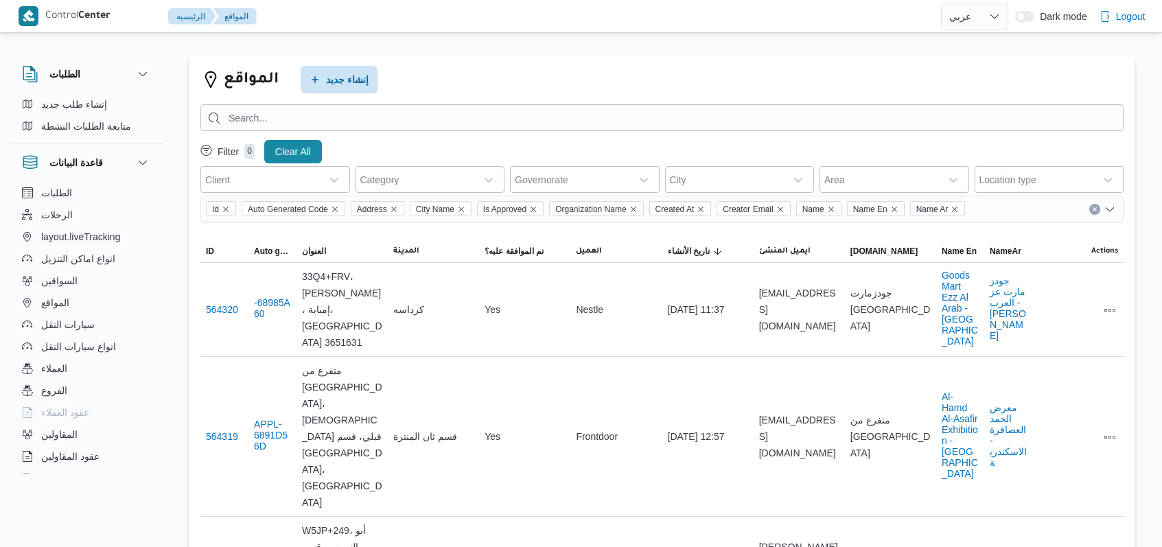
select select "ar"
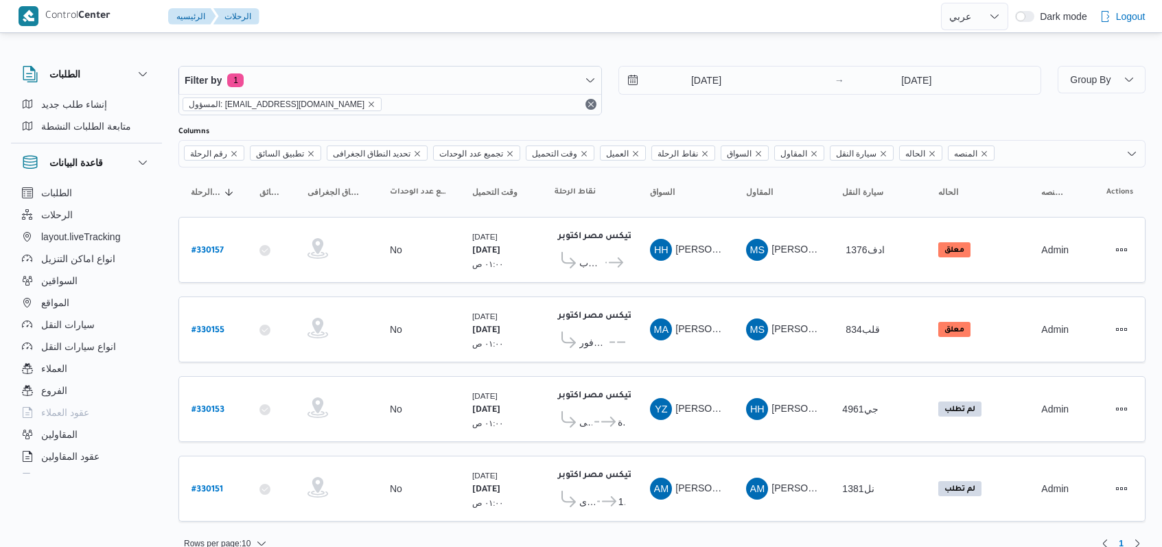
select select "ar"
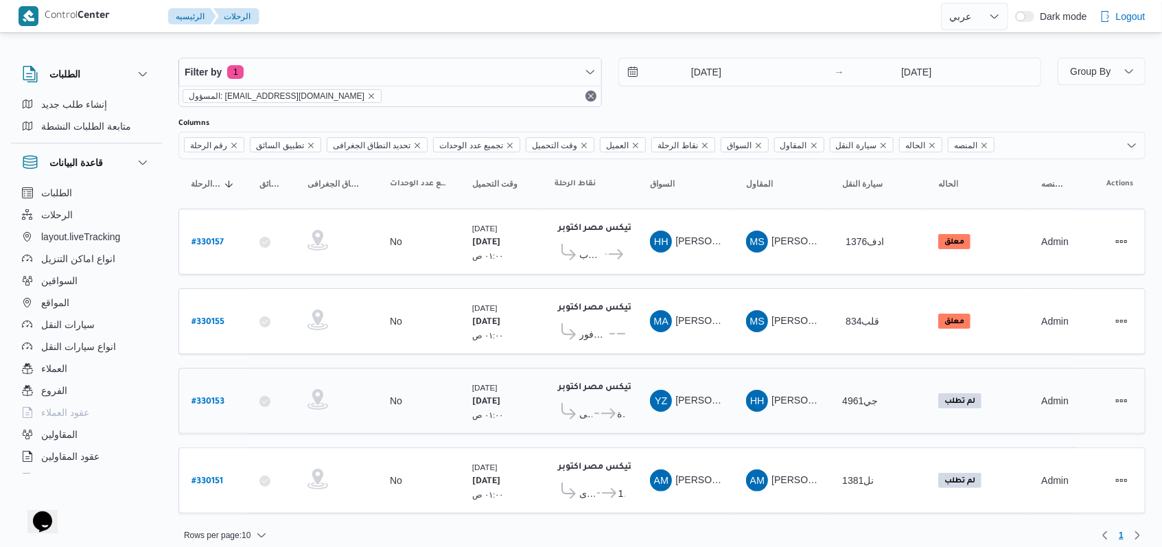
scroll to position [11, 0]
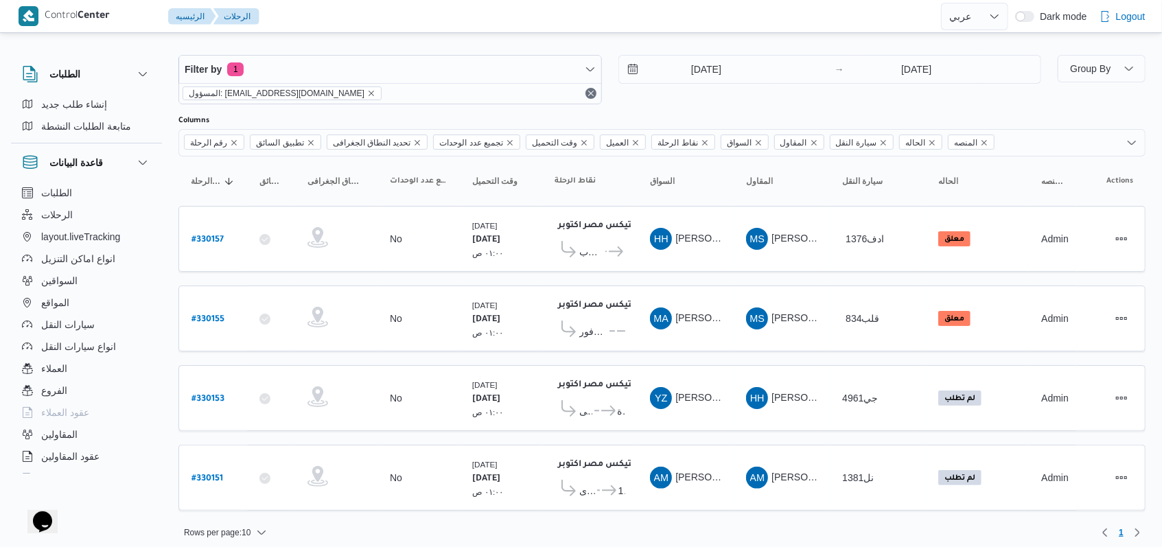
click at [658, 98] on div "10/8/2025 → 10/8/2025" at bounding box center [831, 79] width 424 height 49
click at [654, 98] on div "10/8/2025 → 10/8/2025" at bounding box center [831, 79] width 424 height 49
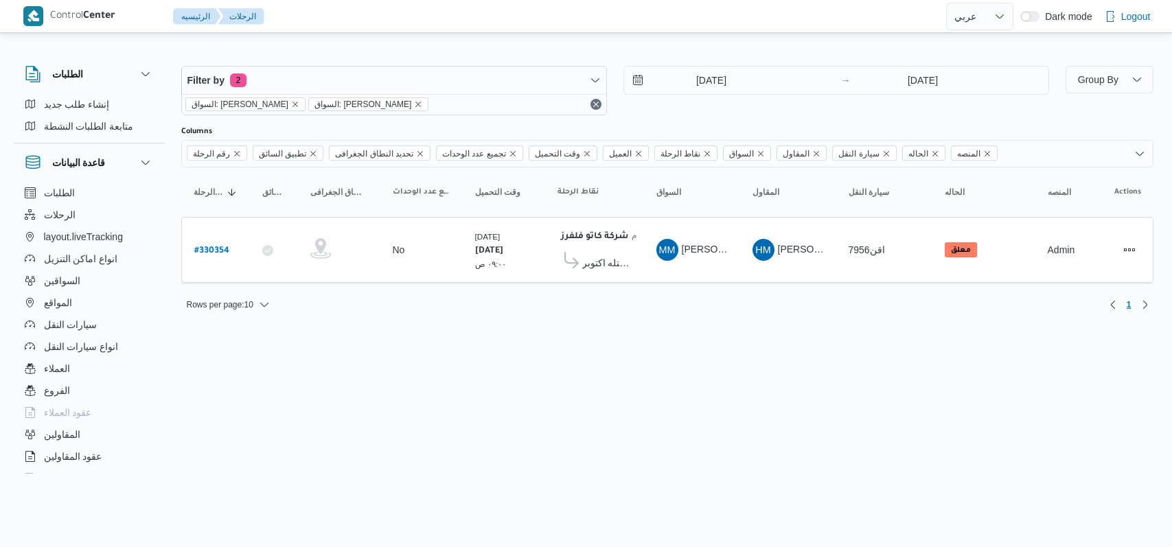
select select "ar"
click at [722, 78] on input "10/8/2025" at bounding box center [702, 80] width 156 height 27
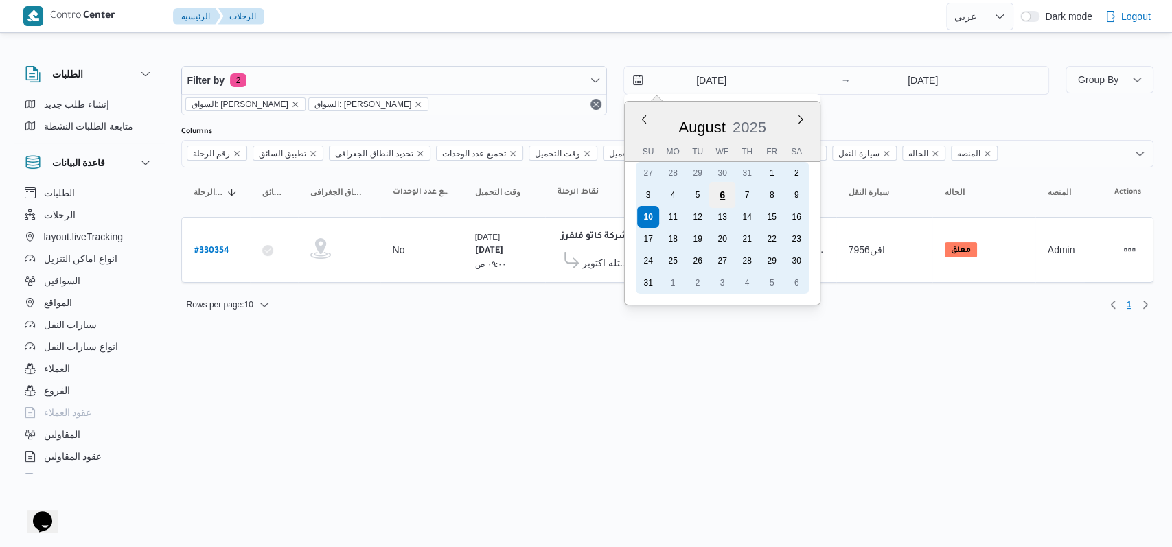
click at [721, 199] on div "6" at bounding box center [722, 195] width 26 height 26
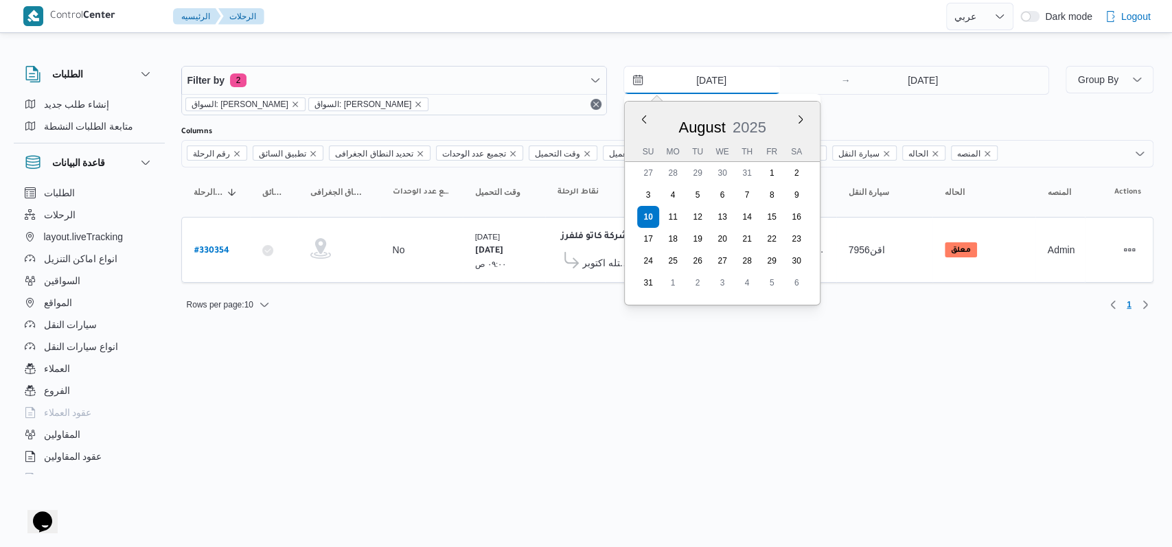
type input "6/8/2025"
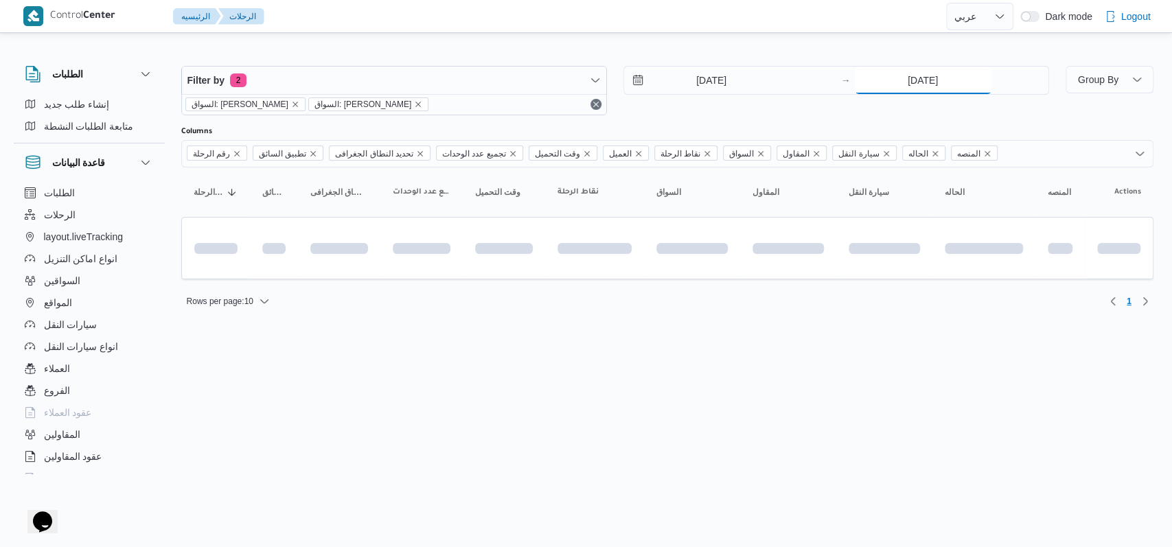
click at [915, 75] on input "10/8/2025" at bounding box center [923, 80] width 137 height 27
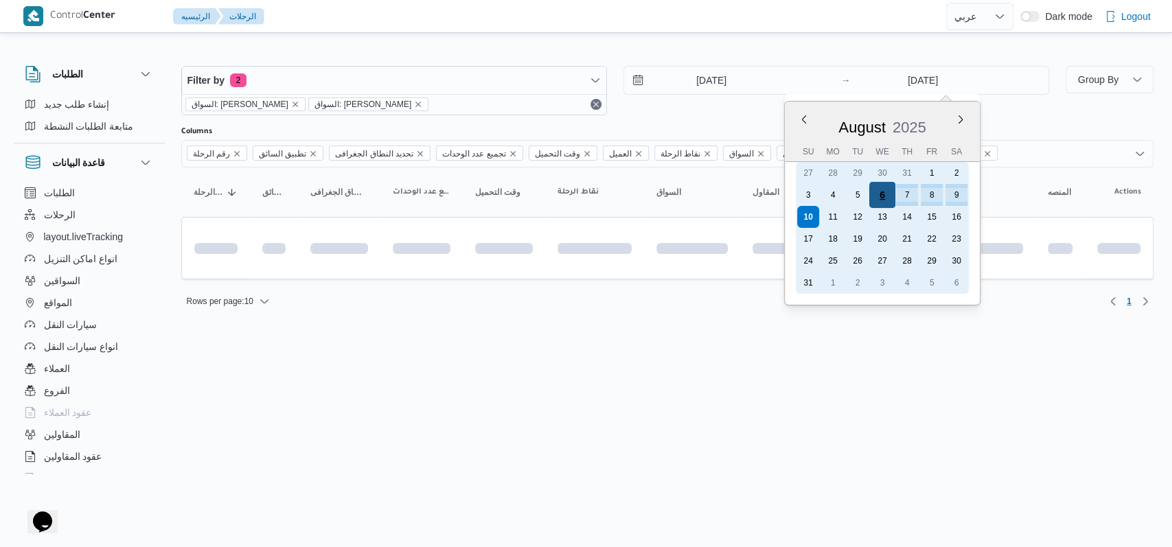
click at [878, 197] on div "6" at bounding box center [882, 195] width 26 height 26
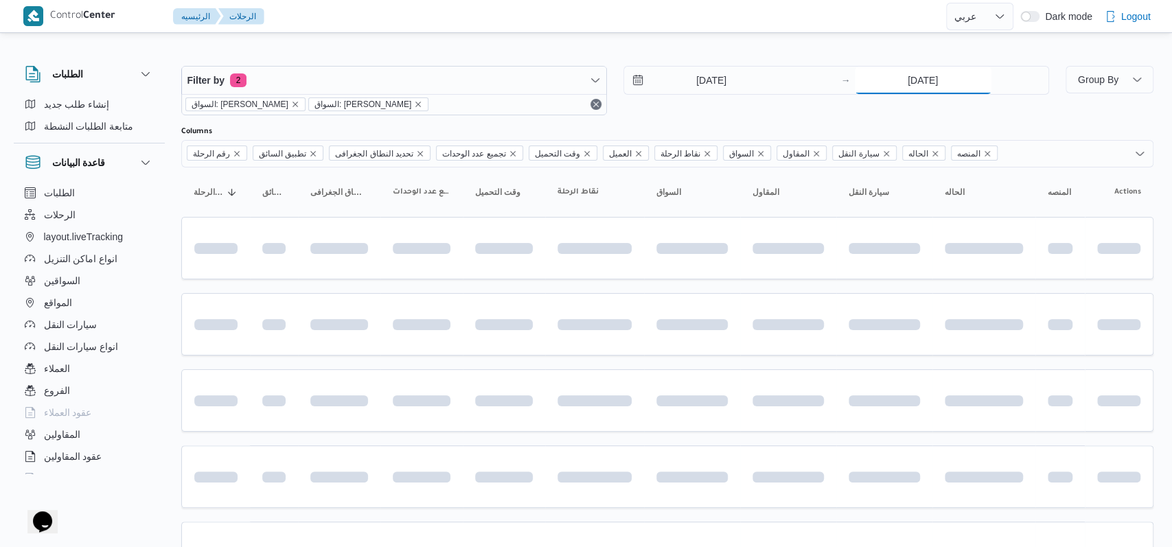
type input "6/8/2025"
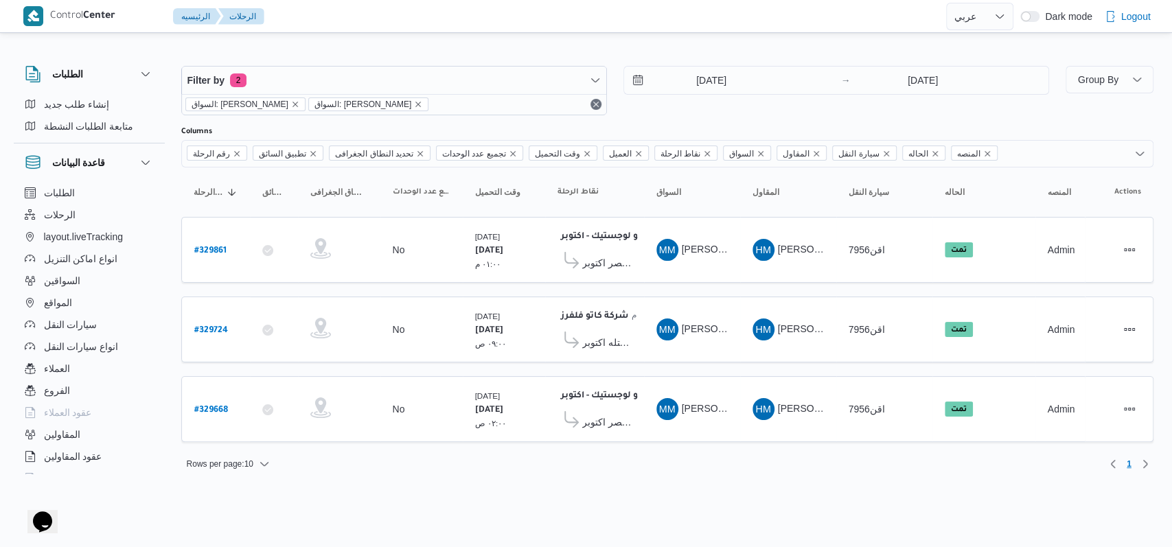
click at [757, 107] on div "6/8/2025 → 6/8/2025" at bounding box center [836, 90] width 426 height 49
click at [714, 70] on input "6/8/2025" at bounding box center [702, 80] width 156 height 27
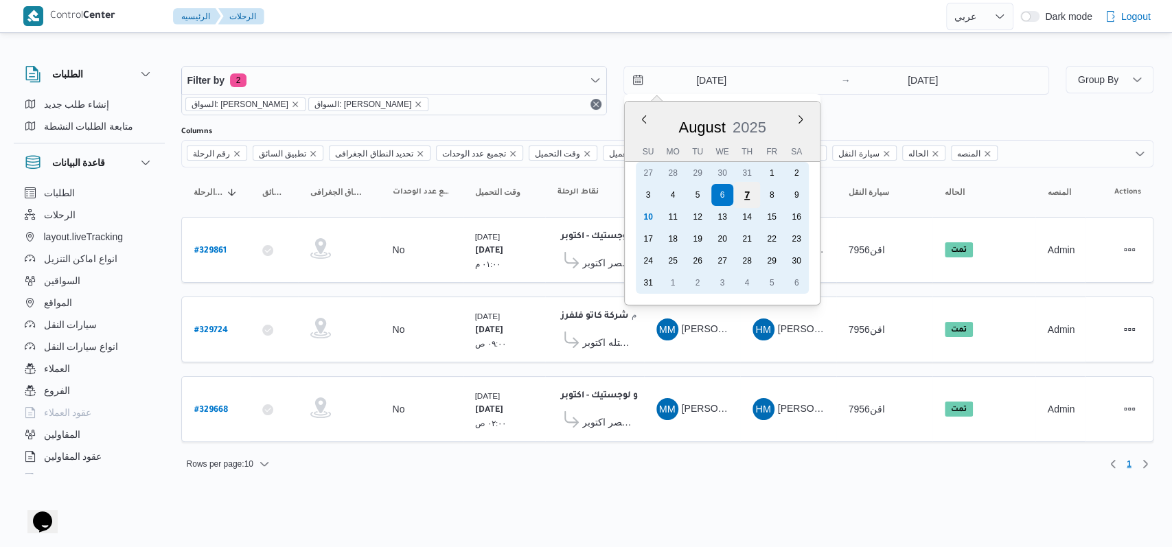
click at [743, 195] on div "7" at bounding box center [746, 195] width 26 height 26
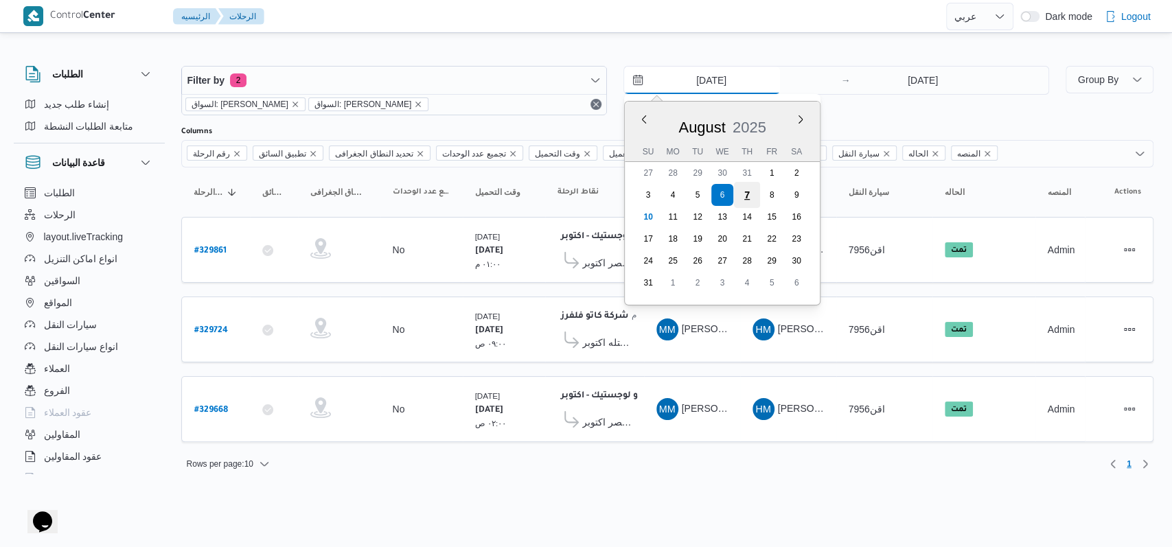
type input "7/8/2025"
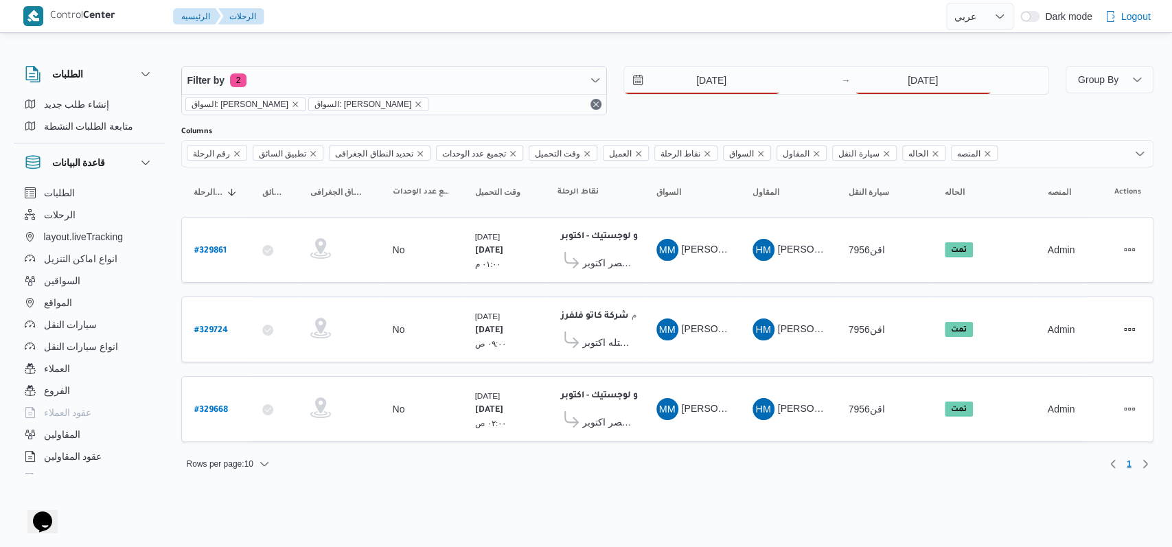
click at [917, 100] on div "7/8/2025 → 6/8/2025" at bounding box center [836, 90] width 426 height 49
click at [917, 87] on input "6/8/2025" at bounding box center [923, 80] width 137 height 27
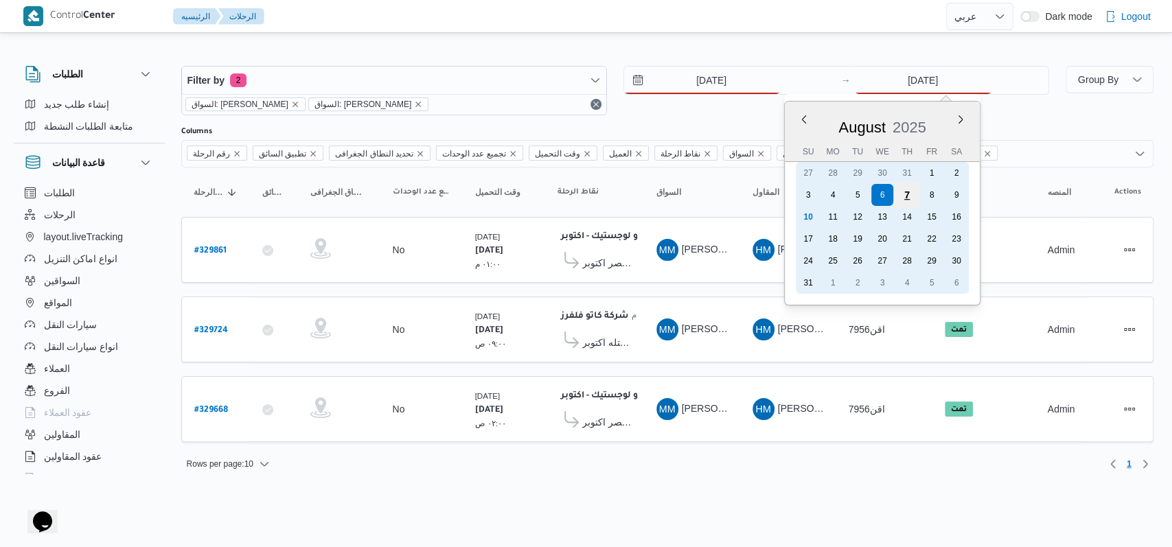
click at [912, 187] on div "7" at bounding box center [906, 195] width 26 height 26
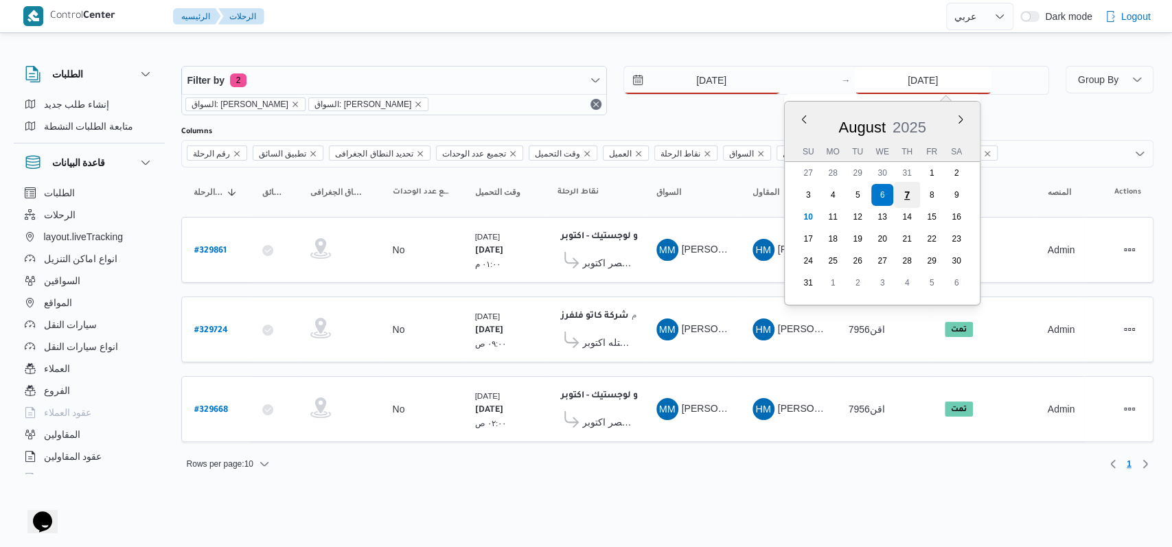
type input "7/8/2025"
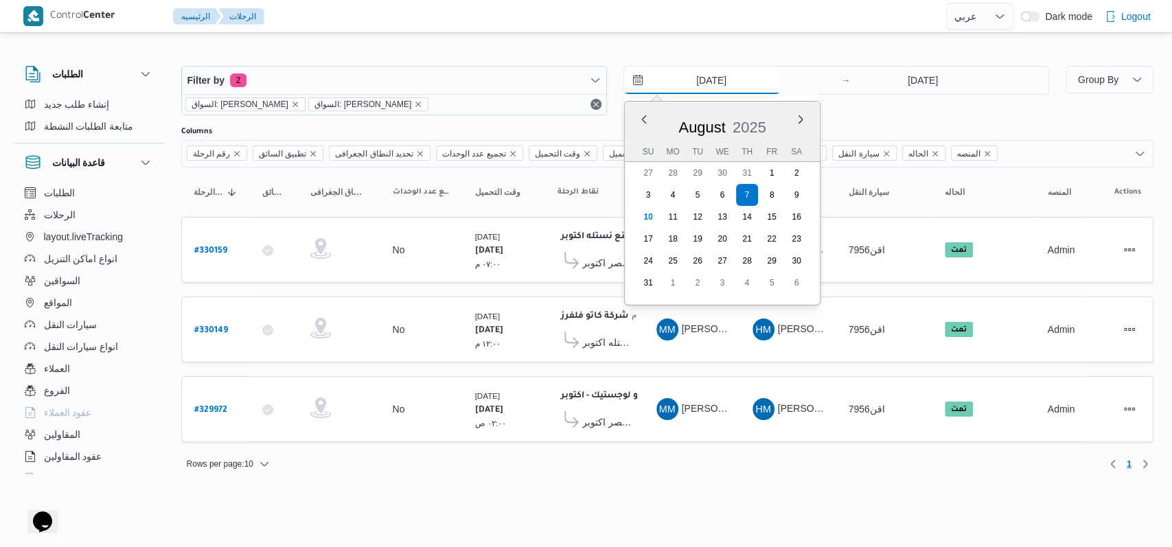
click at [727, 85] on input "7/8/2025" at bounding box center [702, 80] width 156 height 27
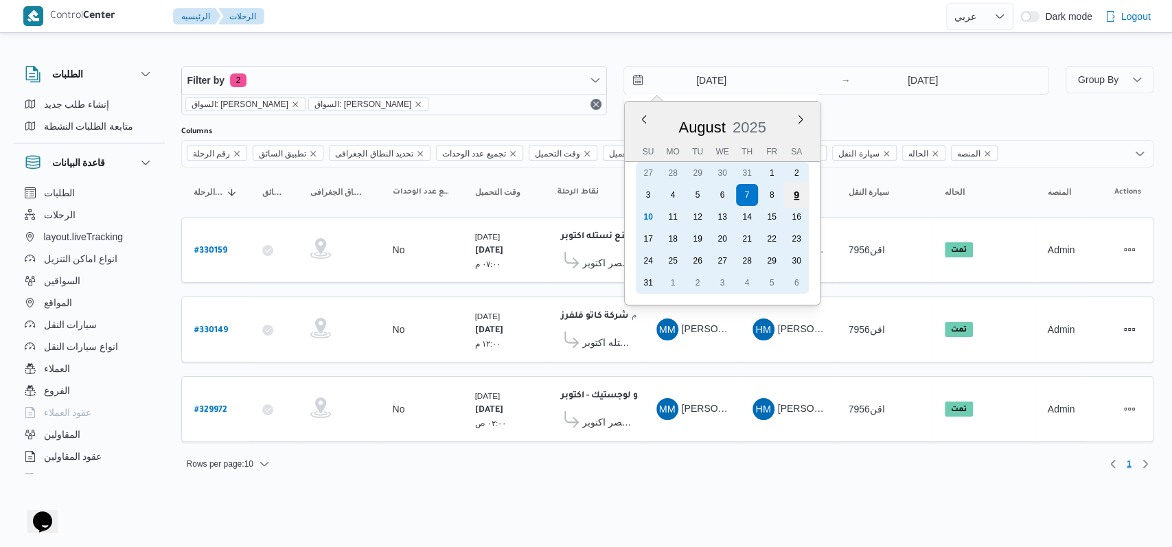
click at [793, 198] on div "9" at bounding box center [796, 195] width 26 height 26
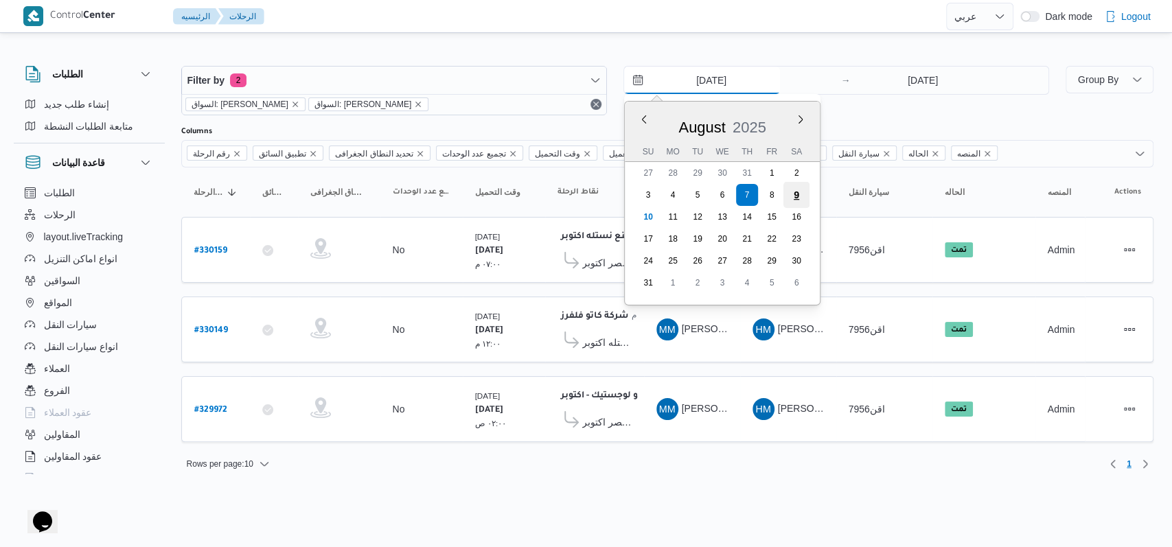
type input "9/8/2025"
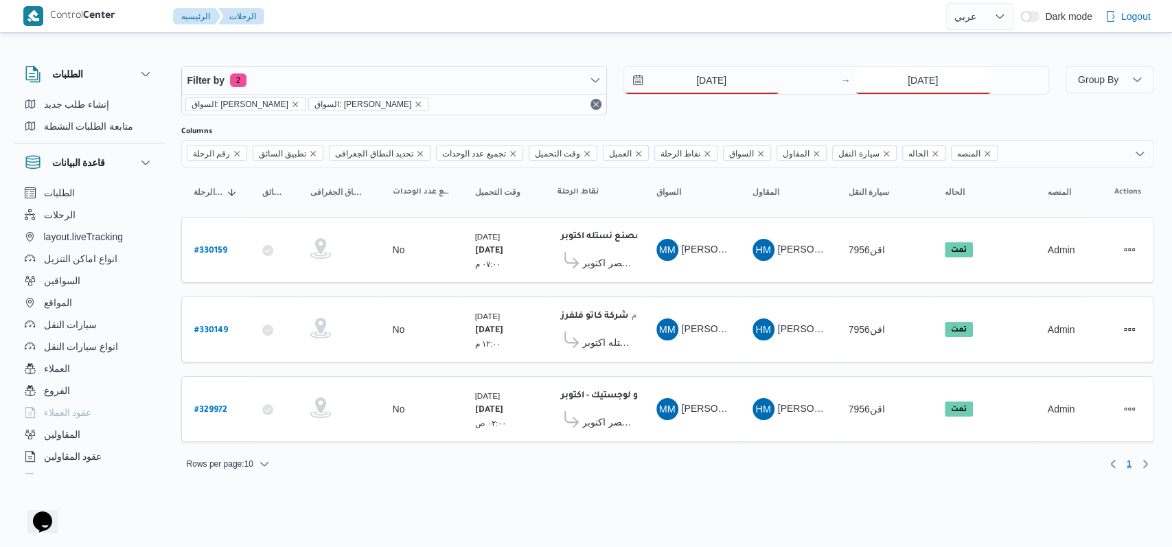
click at [906, 84] on input "7/8/2025" at bounding box center [923, 80] width 137 height 27
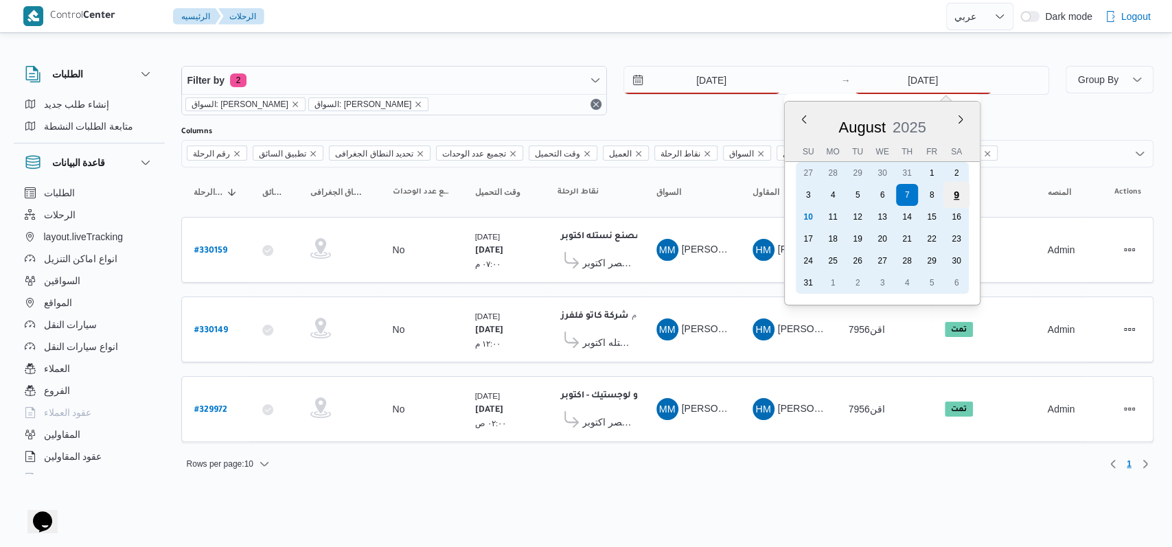
click at [954, 203] on div "9" at bounding box center [956, 195] width 26 height 26
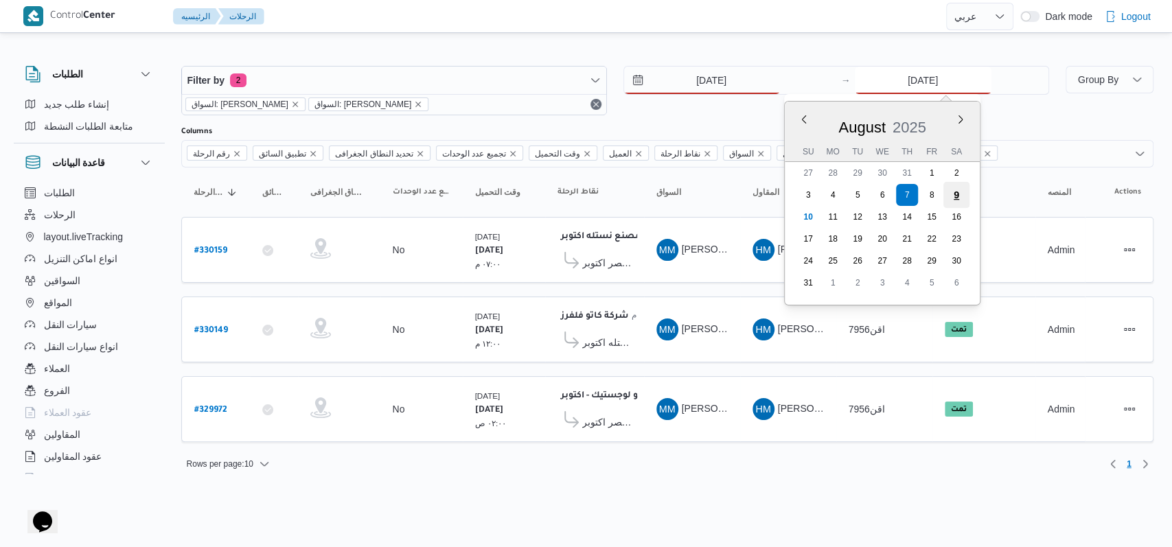
type input "9/8/2025"
